Goal: Check status: Check status

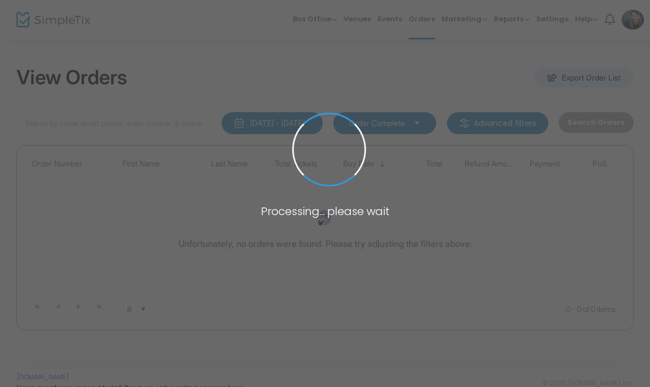
type input "Maeda"
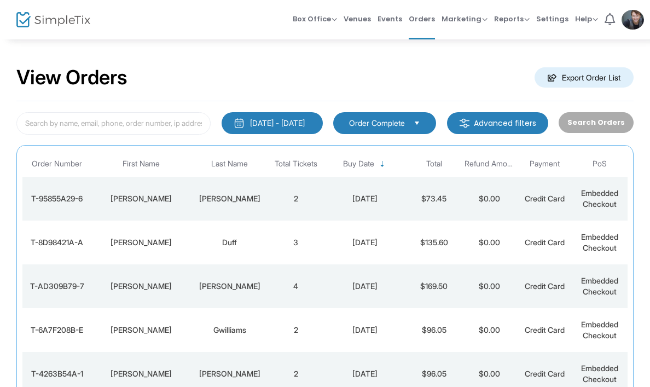
click at [322, 208] on td "2" at bounding box center [295, 199] width 55 height 44
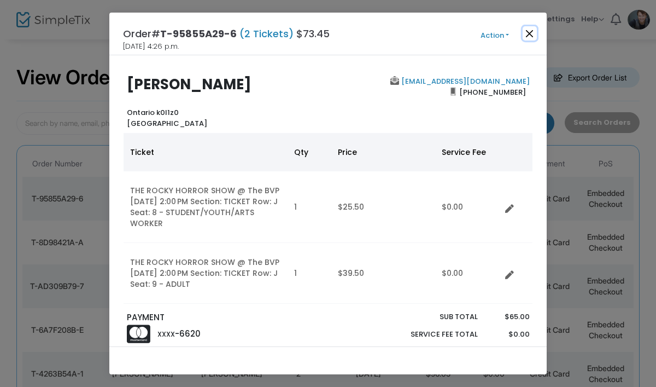
click at [526, 39] on button "Close" at bounding box center [530, 33] width 14 height 14
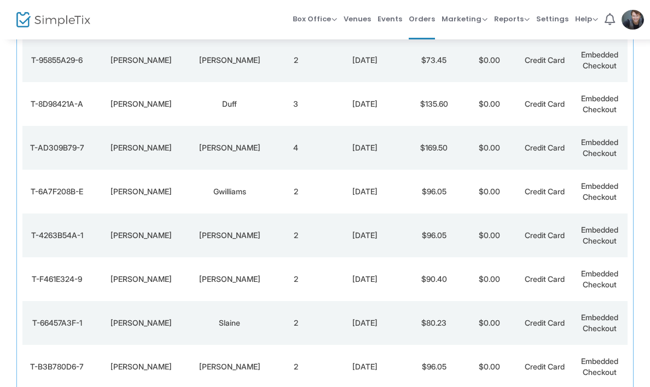
scroll to position [140, 0]
